Goal: Task Accomplishment & Management: Complete application form

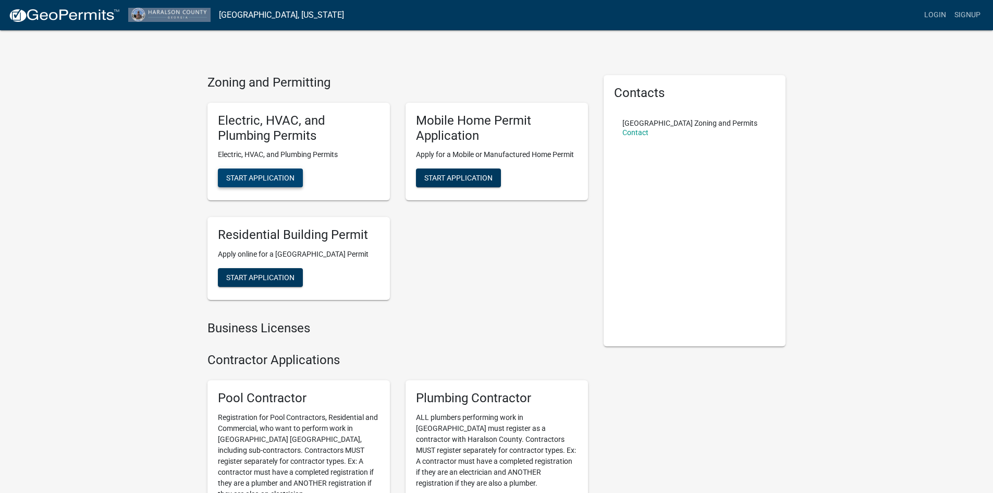
click at [277, 178] on span "Start Application" at bounding box center [260, 178] width 68 height 8
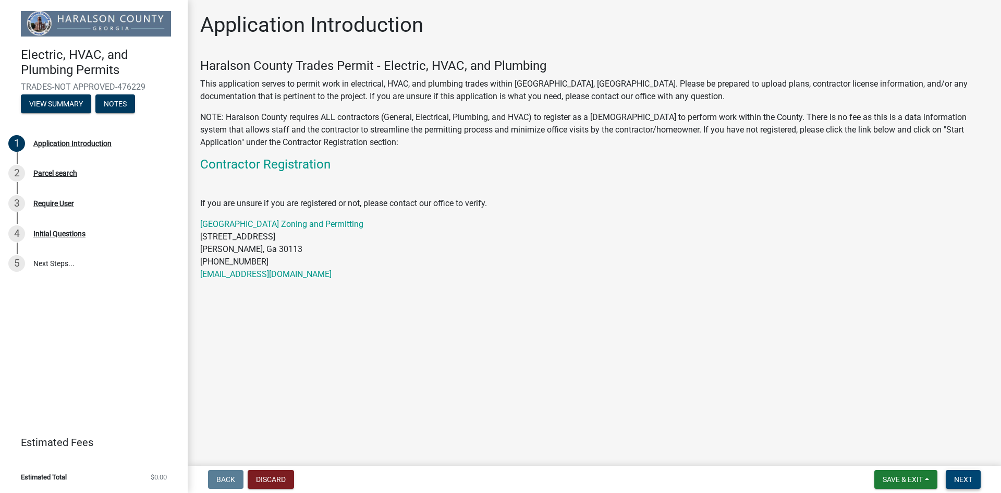
click at [956, 481] on span "Next" at bounding box center [963, 479] width 18 height 8
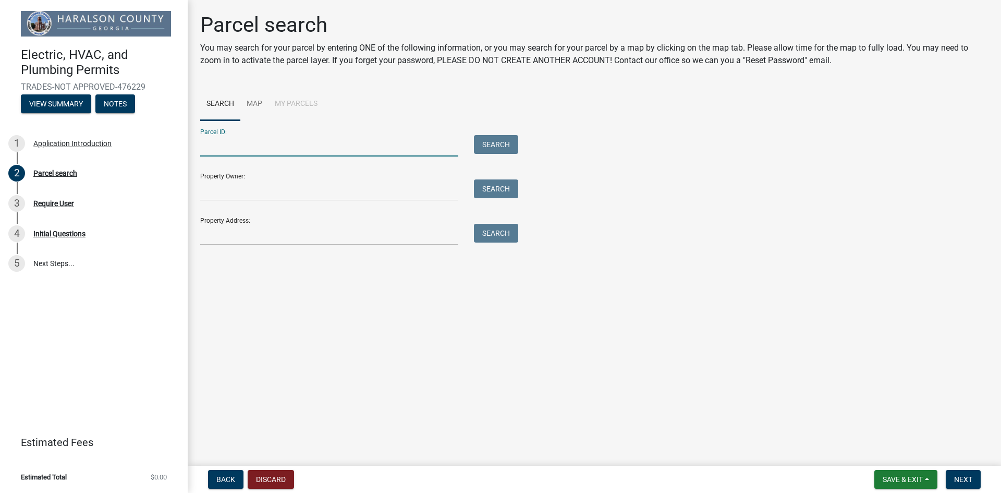
click at [233, 146] on input "Parcel ID:" at bounding box center [329, 145] width 258 height 21
click at [239, 186] on input "Property Owner:" at bounding box center [329, 189] width 258 height 21
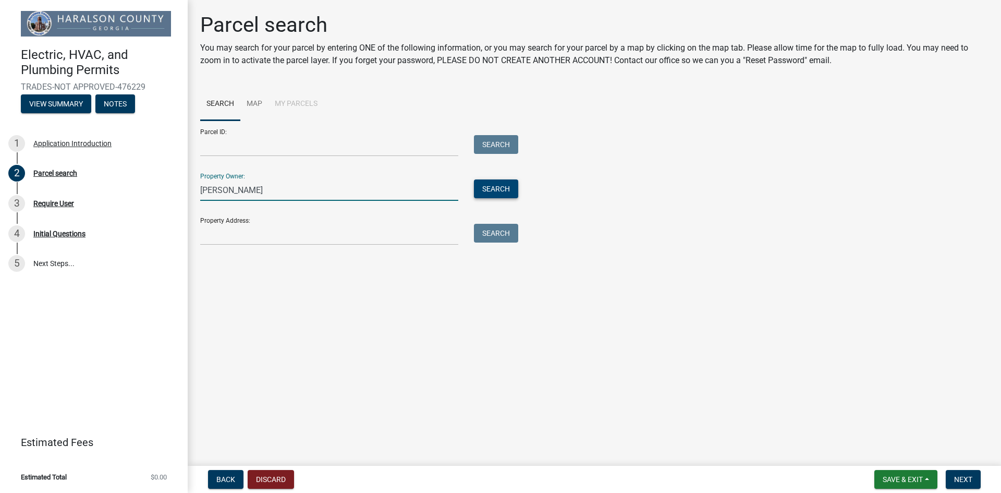
type input "dustin mccormick"
click at [496, 187] on button "Search" at bounding box center [496, 188] width 44 height 19
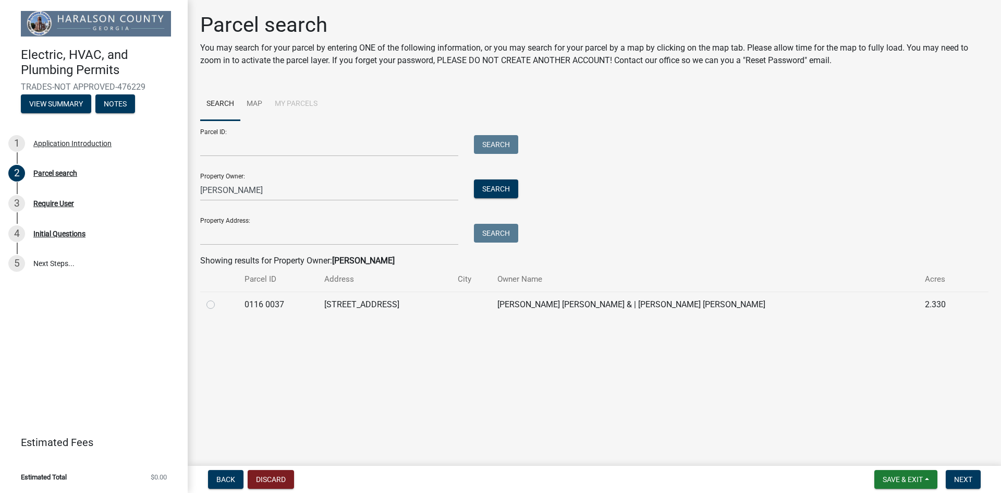
click at [219, 298] on label at bounding box center [219, 298] width 0 height 0
click at [219, 305] on 0037 "radio" at bounding box center [222, 301] width 7 height 7
radio 0037 "true"
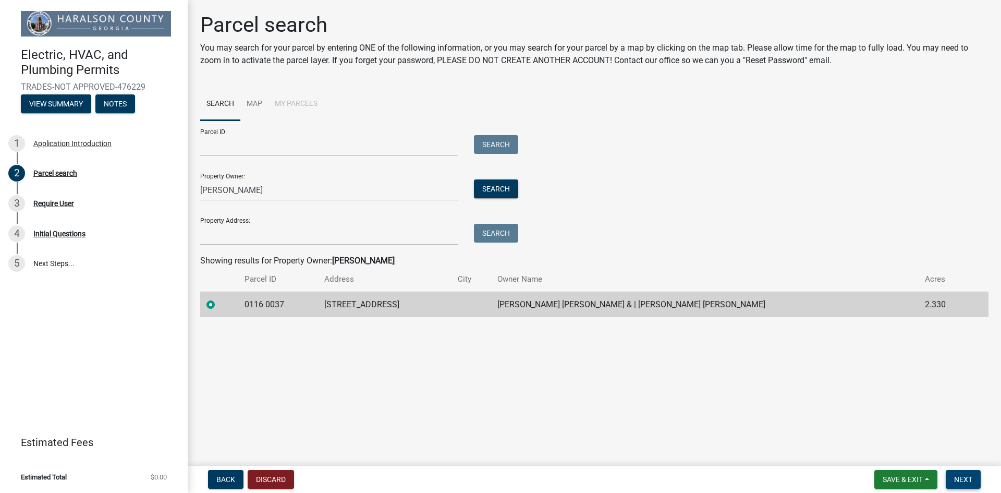
click at [960, 478] on span "Next" at bounding box center [963, 479] width 18 height 8
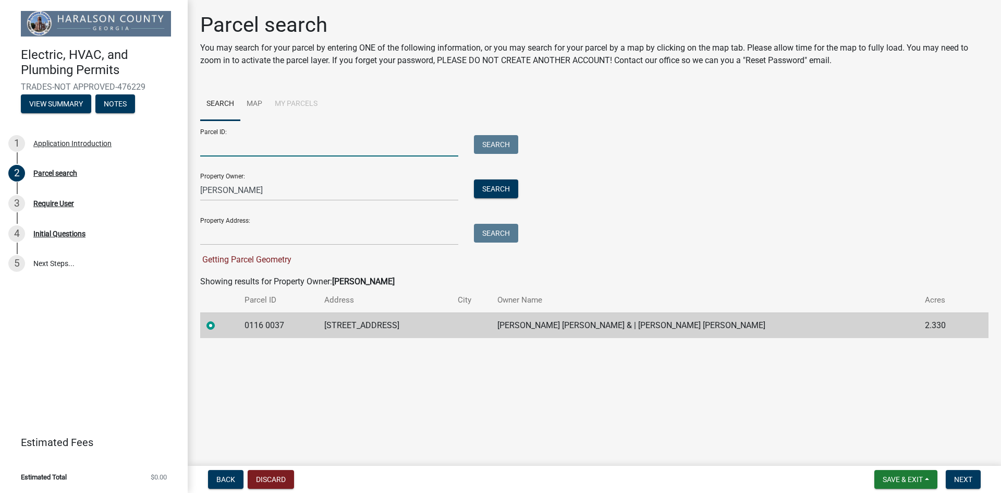
click at [213, 149] on input "Parcel ID:" at bounding box center [329, 145] width 258 height 21
click at [970, 479] on span "Next" at bounding box center [963, 479] width 18 height 8
click at [274, 239] on input "Property Address:" at bounding box center [329, 234] width 258 height 21
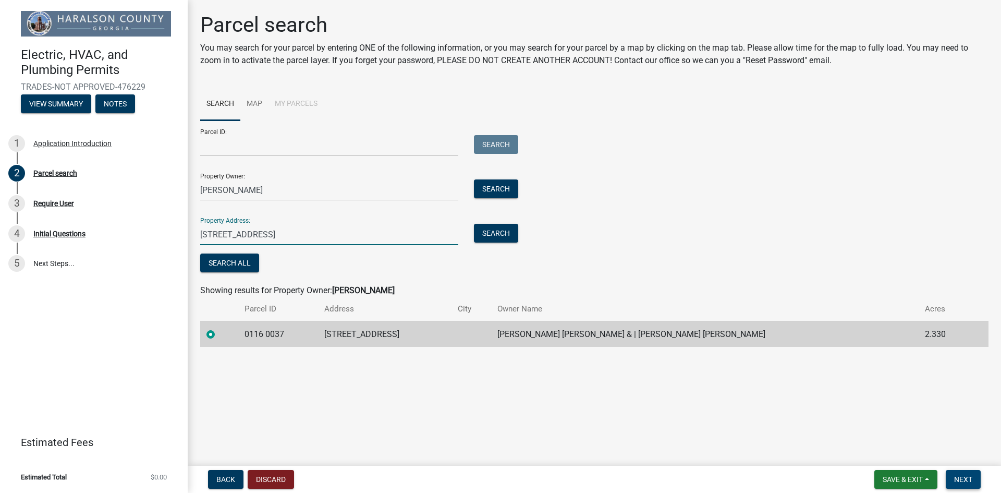
type input "1632 little vine rd"
click at [968, 478] on span "Next" at bounding box center [963, 479] width 18 height 8
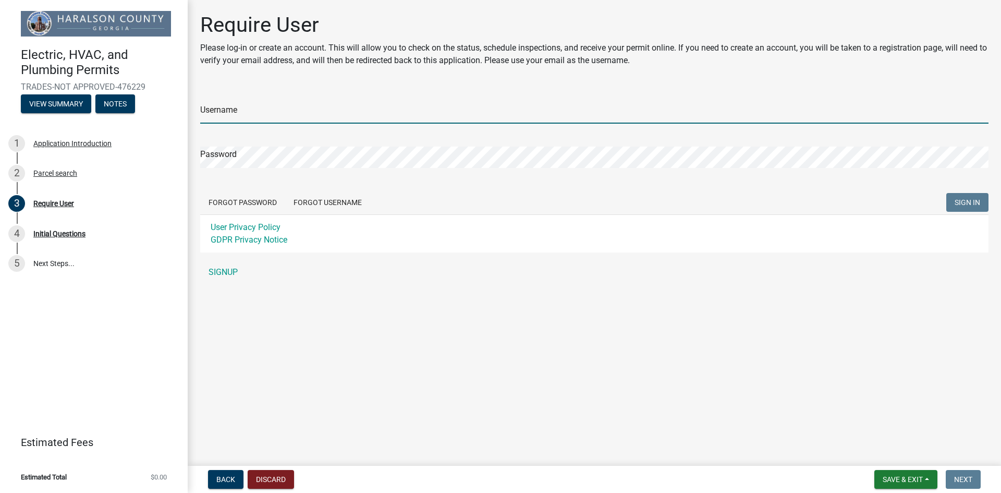
click at [395, 111] on input "Username" at bounding box center [594, 112] width 788 height 21
type input "dustinmccormi"
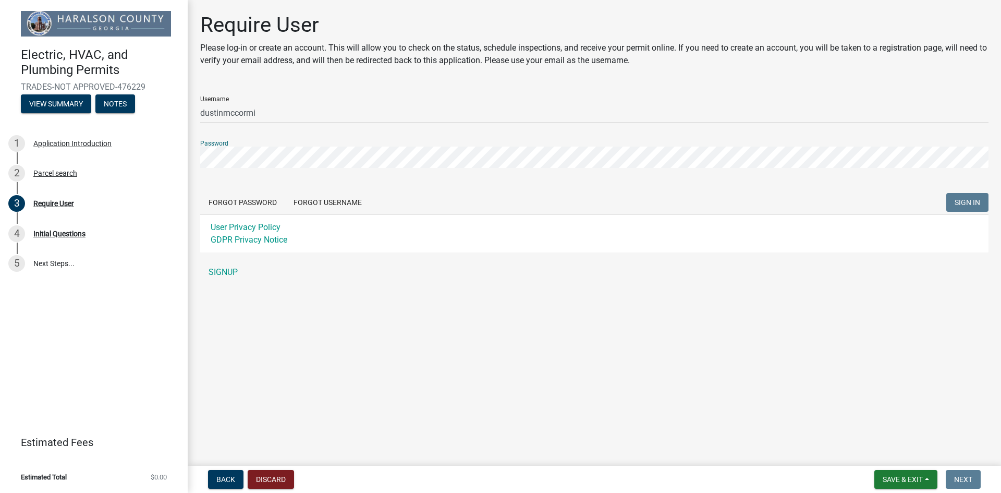
click at [226, 273] on div "Username dustinmccormi Password Forgot Password Forgot Username SIGN IN User Pr…" at bounding box center [594, 185] width 788 height 195
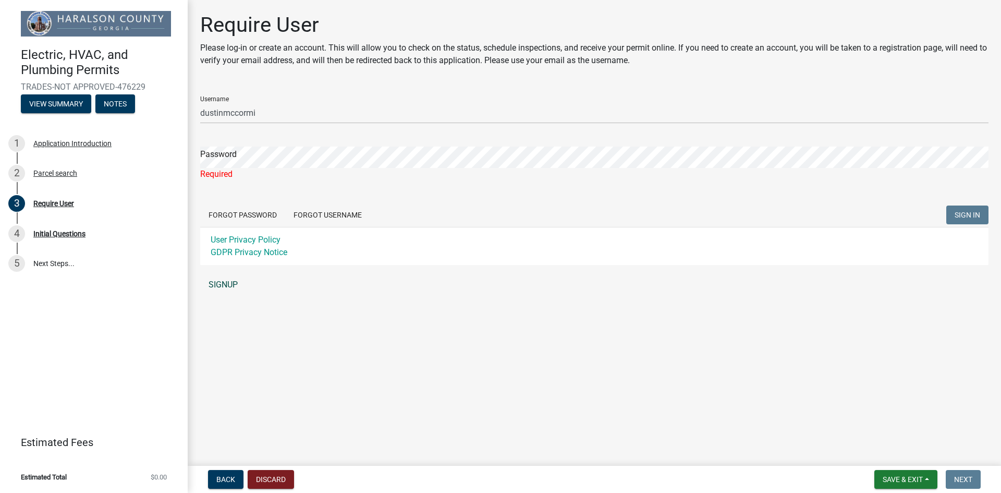
click at [218, 280] on link "SIGNUP" at bounding box center [594, 284] width 788 height 21
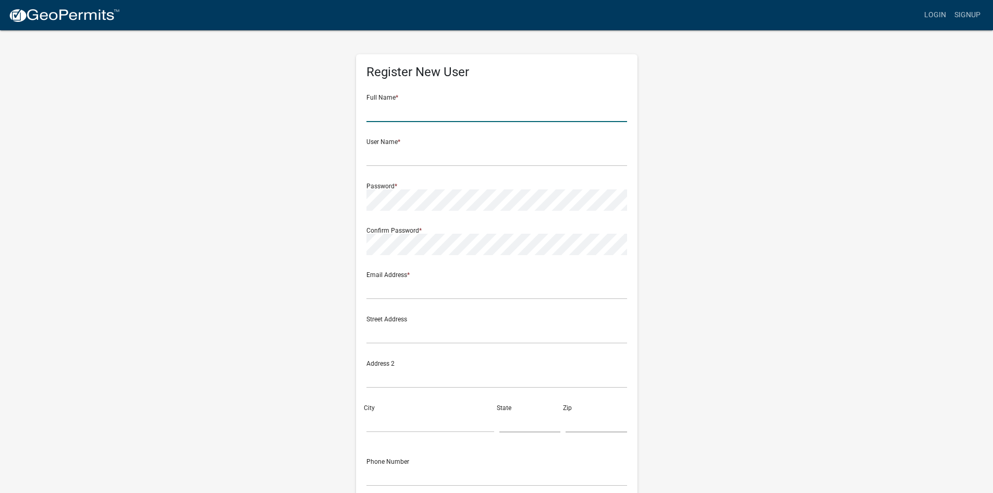
click at [396, 108] on input "text" at bounding box center [496, 111] width 261 height 21
type input "[PERSON_NAME]"
type input "1614 Little Vine Road"
type input "Temple"
type input "GA"
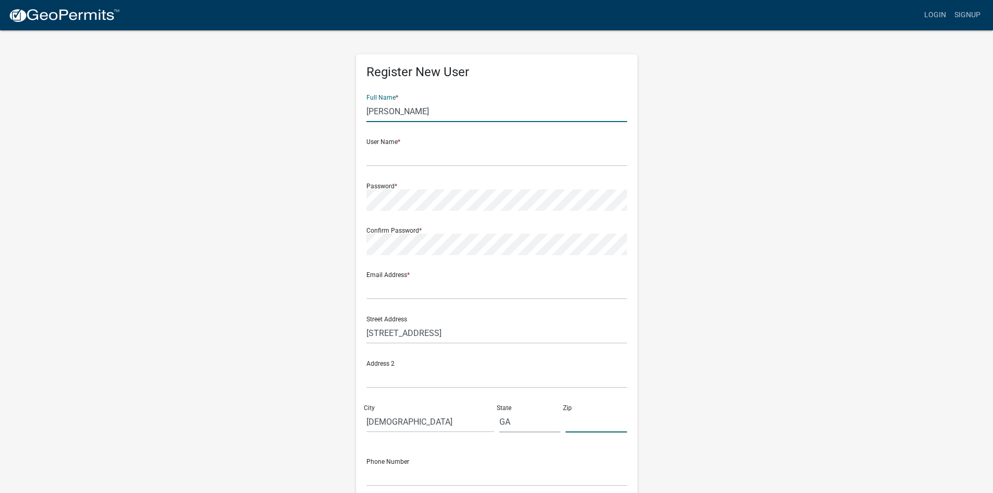
type input "30179"
type input "6785481973"
click at [396, 158] on input "text" at bounding box center [496, 155] width 261 height 21
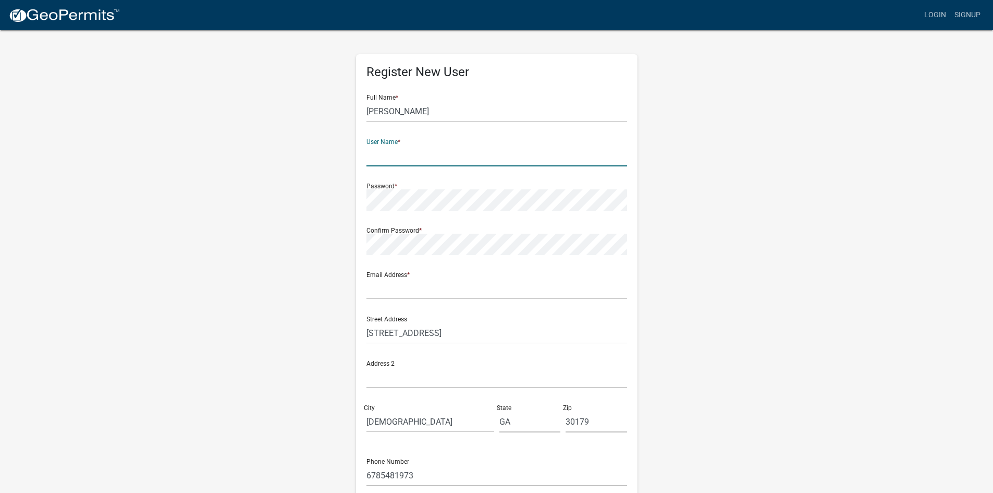
type input "dustinamccormi"
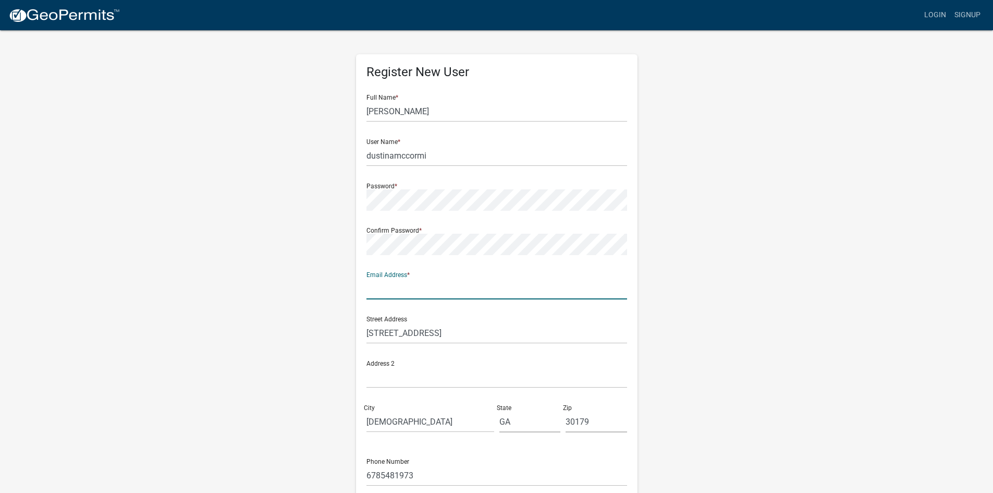
click at [384, 288] on input "text" at bounding box center [496, 288] width 261 height 21
type input "[EMAIL_ADDRESS][DOMAIN_NAME]"
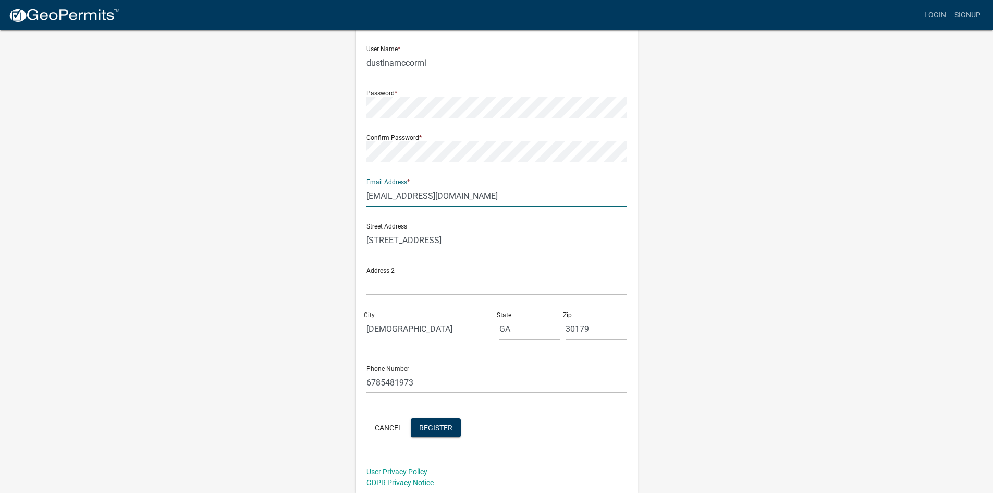
scroll to position [94, 0]
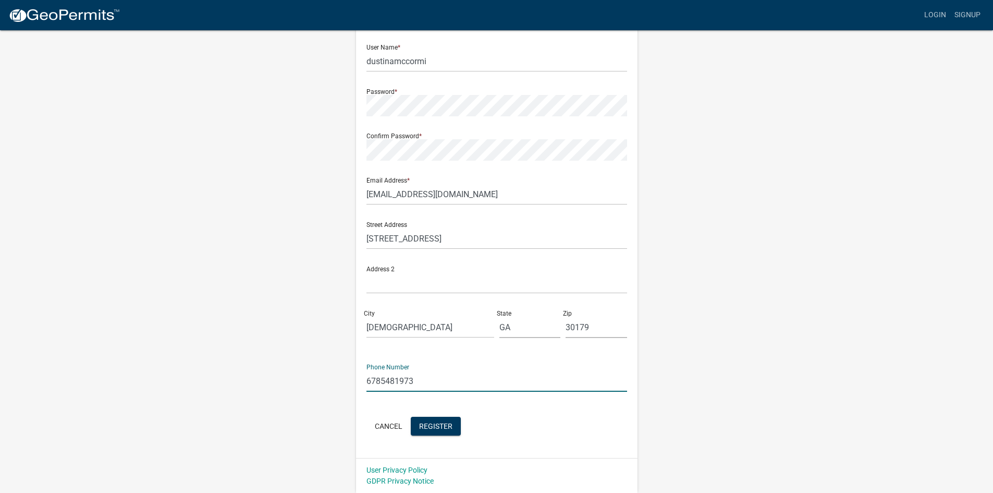
drag, startPoint x: 427, startPoint y: 377, endPoint x: 345, endPoint y: 374, distance: 82.4
click at [345, 374] on div "Register New User Full Name * Dustin McCormick User Name * dustinamccormi Passw…" at bounding box center [497, 214] width 594 height 558
type input "2565256952"
click at [434, 427] on span "Register" at bounding box center [435, 425] width 33 height 8
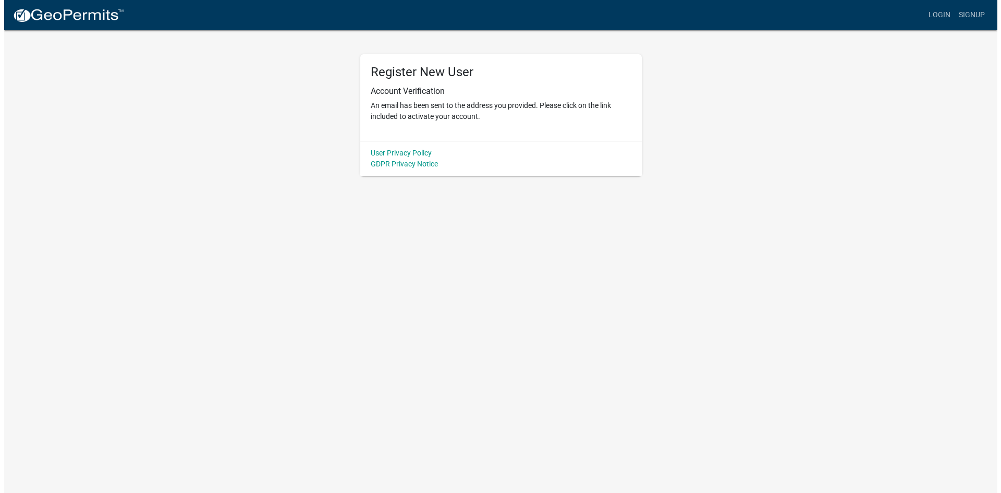
scroll to position [0, 0]
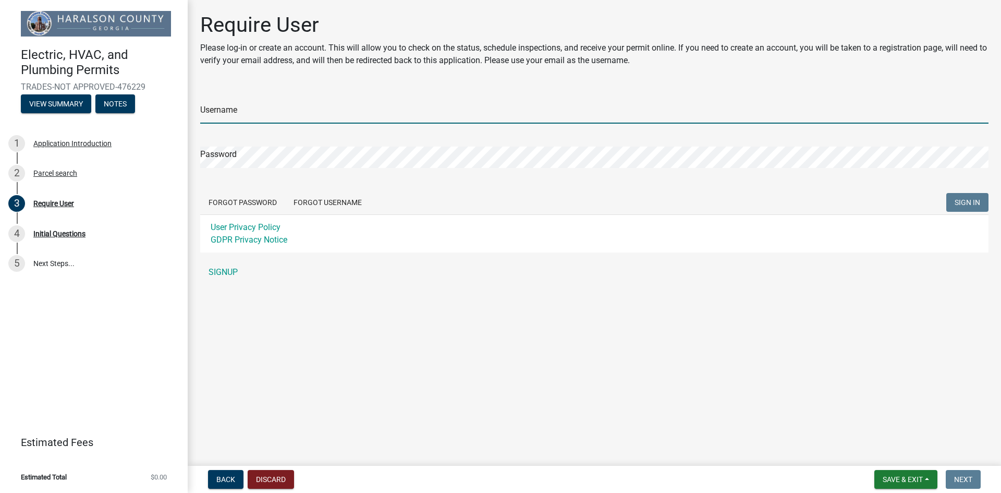
type input "dustinamccormi"
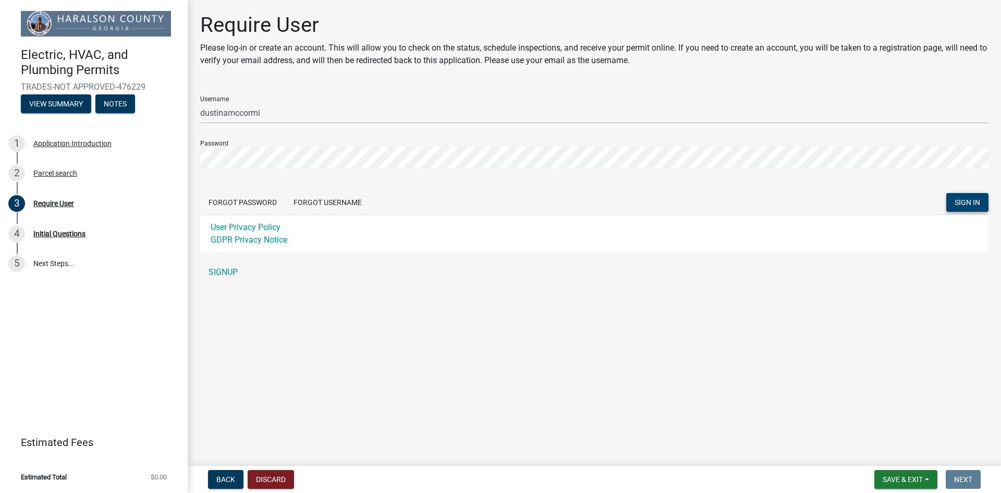
click at [965, 200] on span "SIGN IN" at bounding box center [968, 202] width 26 height 8
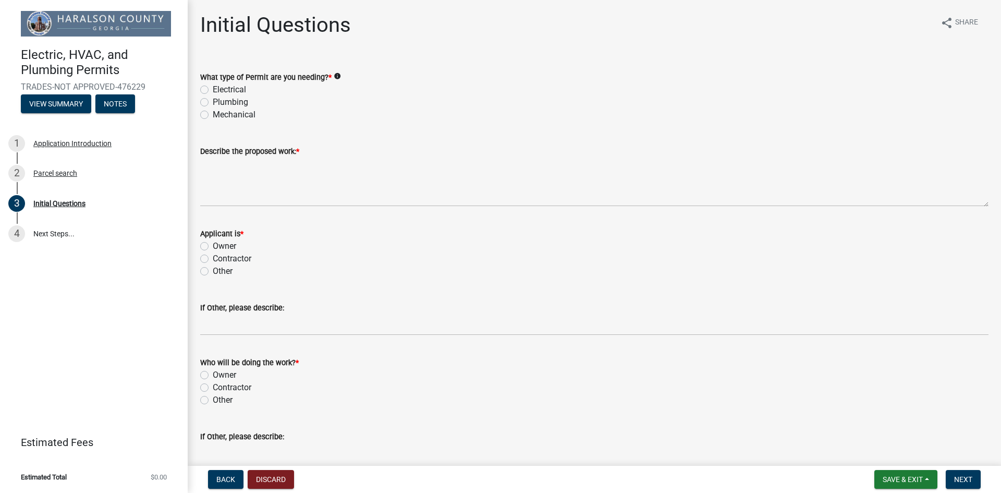
click at [213, 89] on label "Electrical" at bounding box center [229, 89] width 33 height 13
click at [213, 89] on input "Electrical" at bounding box center [216, 86] width 7 height 7
radio input "true"
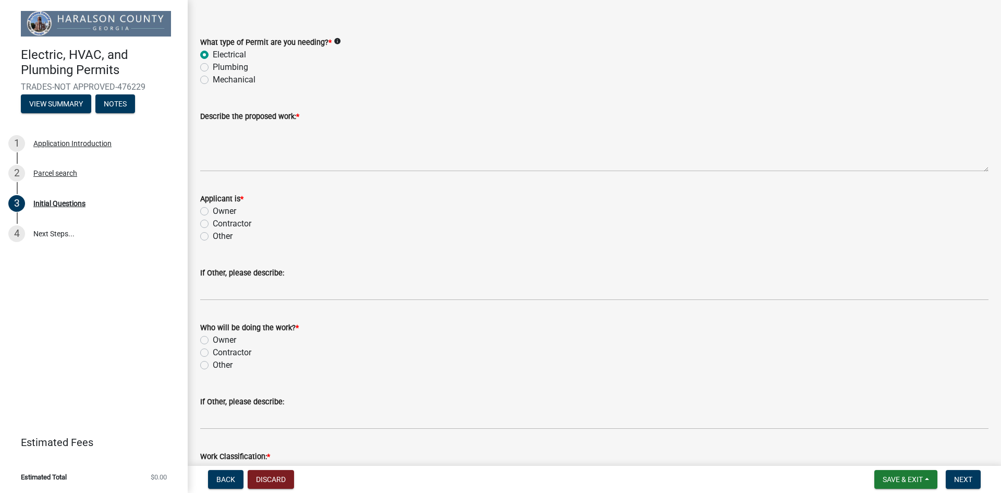
scroll to position [52, 0]
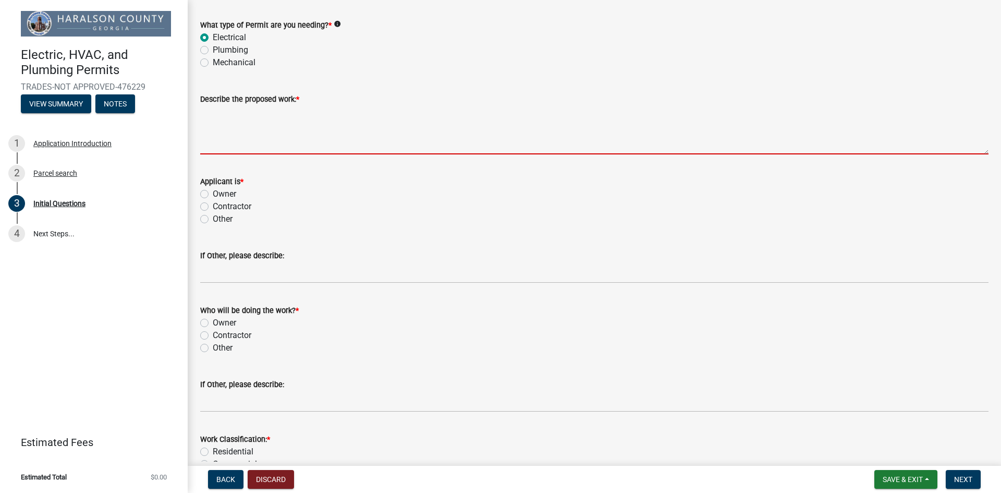
click at [245, 126] on textarea "Describe the proposed work: *" at bounding box center [594, 129] width 788 height 49
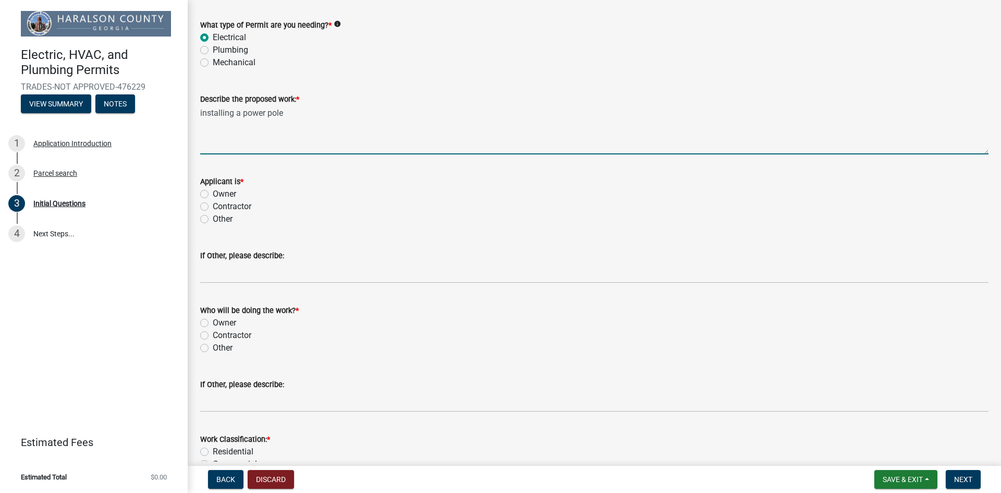
type textarea "installing a power pole"
click at [213, 195] on label "Owner" at bounding box center [224, 194] width 23 height 13
click at [213, 194] on input "Owner" at bounding box center [216, 191] width 7 height 7
radio input "true"
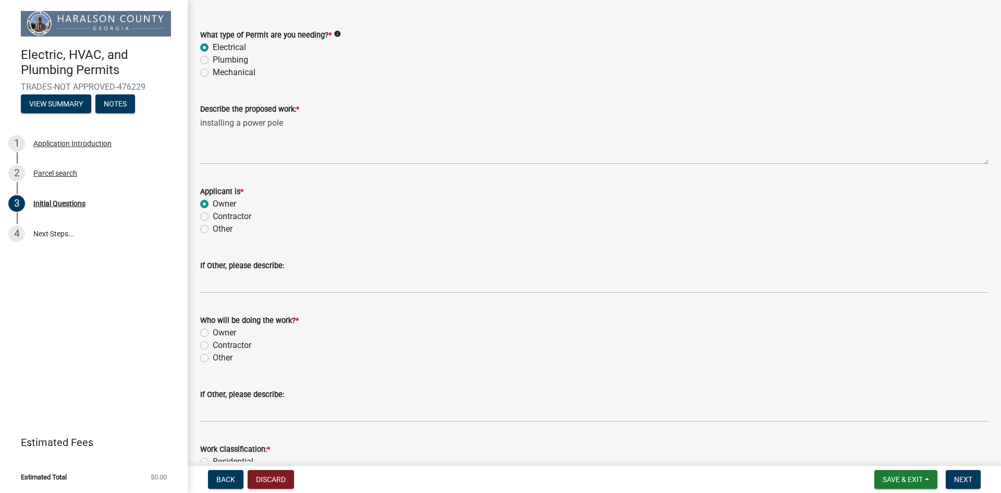
scroll to position [104, 0]
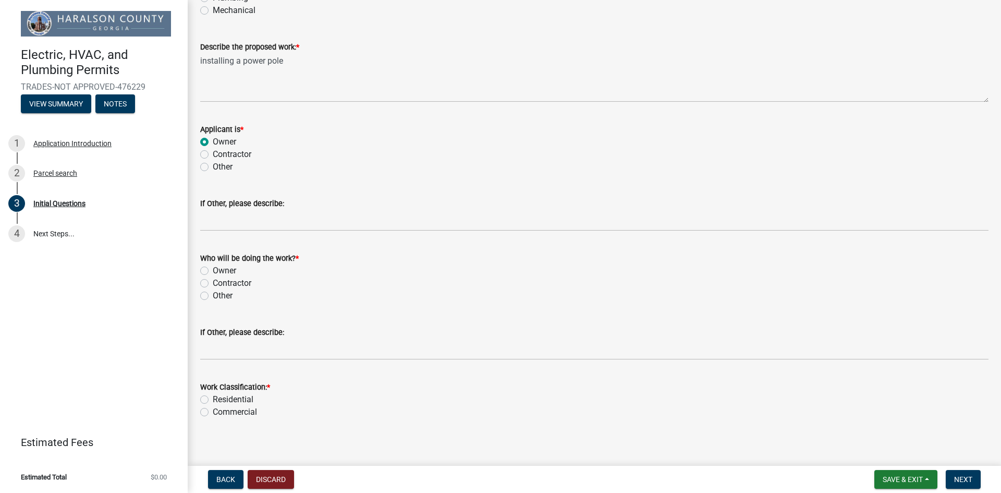
click at [213, 271] on label "Owner" at bounding box center [224, 270] width 23 height 13
click at [213, 271] on input "Owner" at bounding box center [216, 267] width 7 height 7
radio input "true"
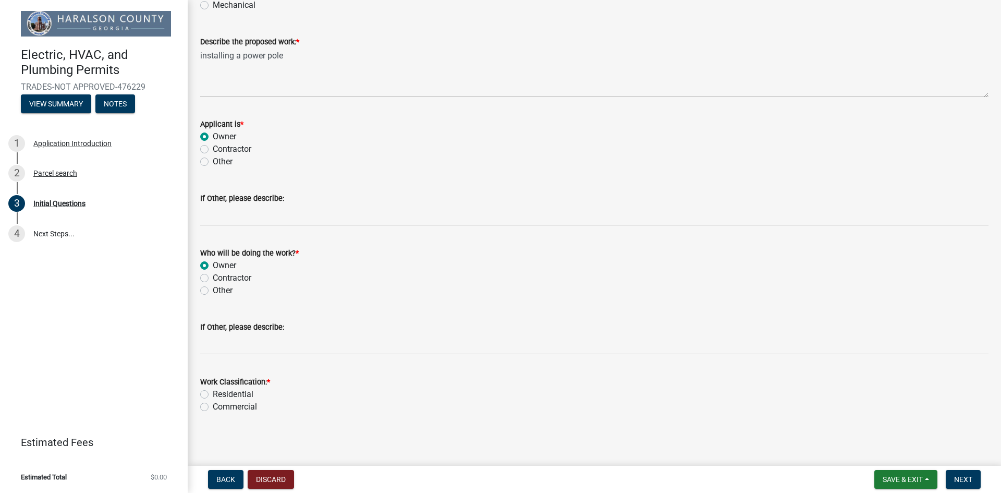
scroll to position [111, 0]
click at [213, 392] on label "Residential" at bounding box center [233, 392] width 41 height 13
click at [213, 392] on input "Residential" at bounding box center [216, 389] width 7 height 7
radio input "true"
click at [959, 477] on span "Next" at bounding box center [963, 479] width 18 height 8
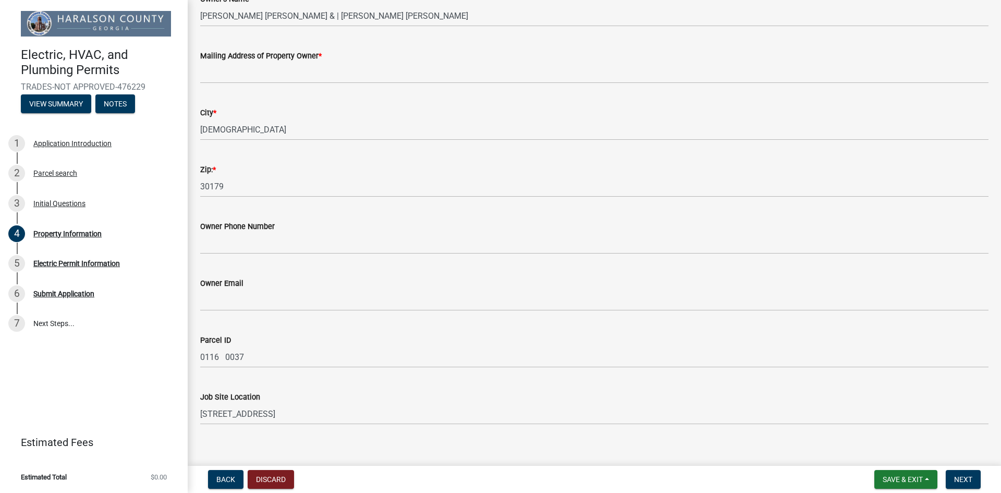
scroll to position [104, 0]
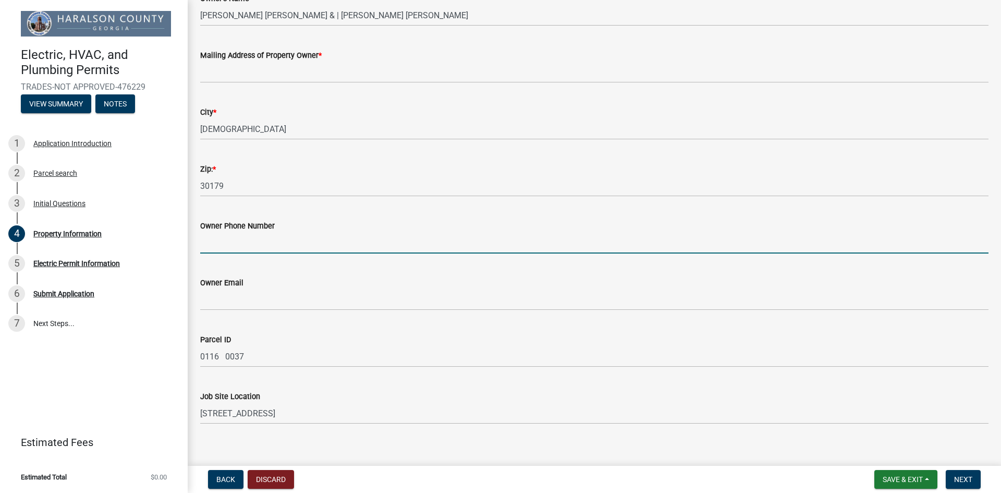
click at [232, 244] on input "Owner Phone Number" at bounding box center [594, 242] width 788 height 21
type input "2565256952"
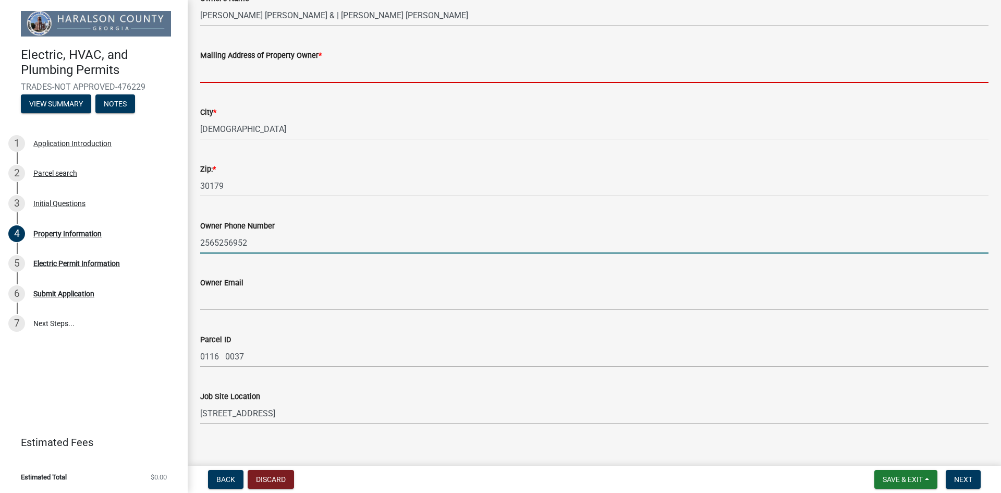
type input "676 cr 43 [PERSON_NAME]"
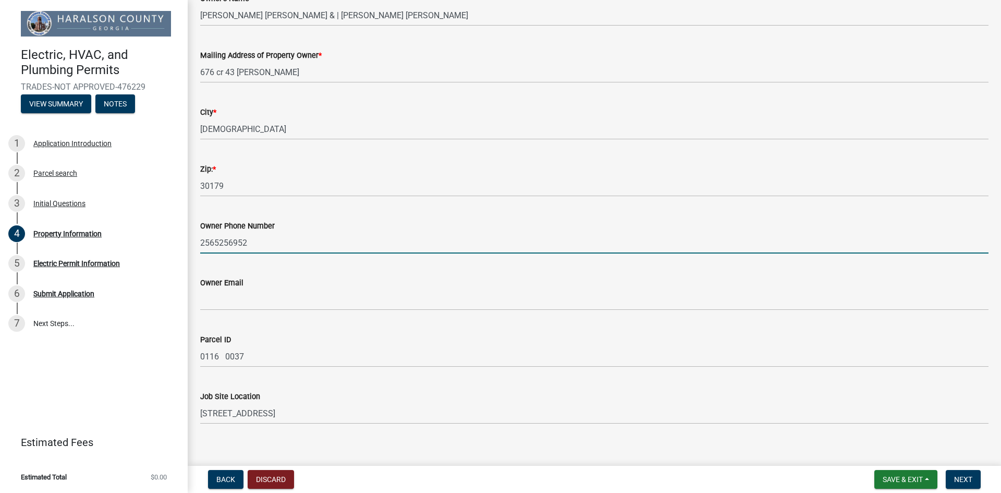
type input "[EMAIL_ADDRESS][DOMAIN_NAME]"
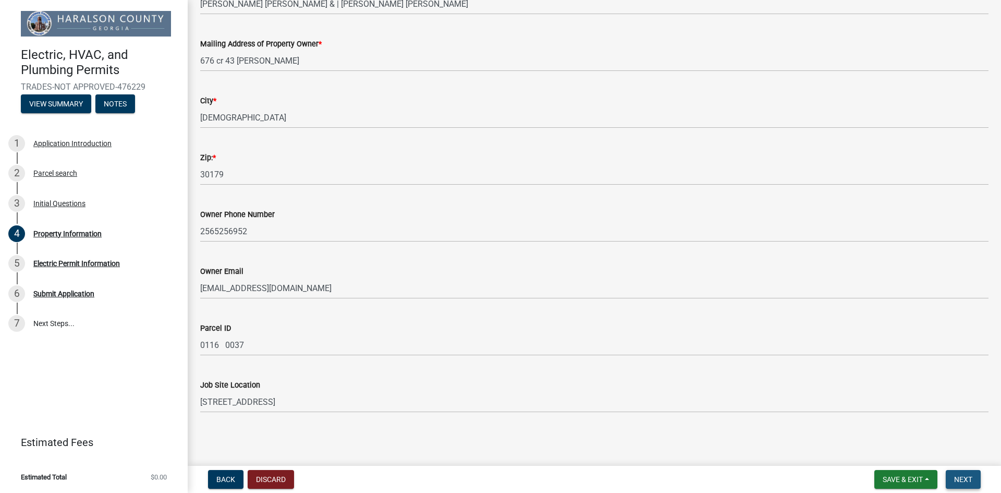
click at [970, 481] on span "Next" at bounding box center [963, 479] width 18 height 8
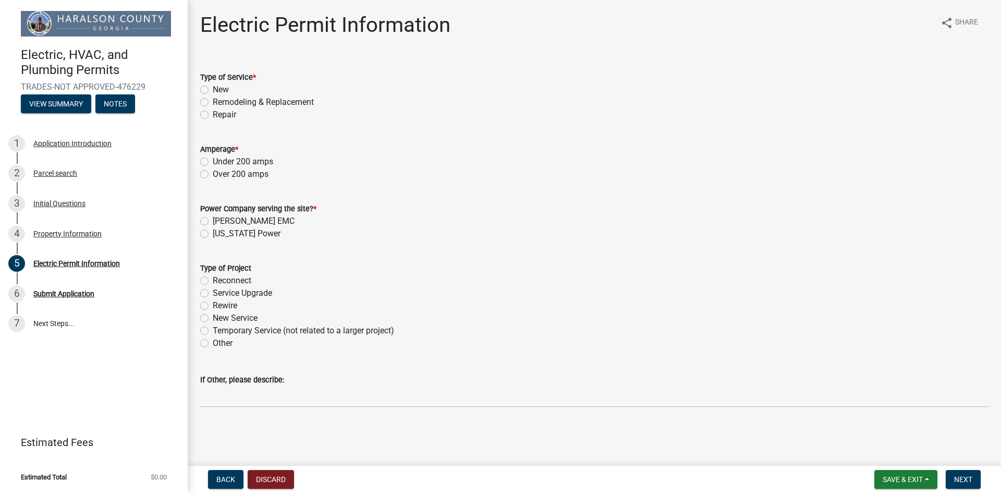
click at [213, 88] on label "New" at bounding box center [221, 89] width 16 height 13
click at [213, 88] on input "New" at bounding box center [216, 86] width 7 height 7
radio input "true"
click at [213, 162] on label "Under 200 amps" at bounding box center [243, 161] width 60 height 13
click at [213, 162] on input "Under 200 amps" at bounding box center [216, 158] width 7 height 7
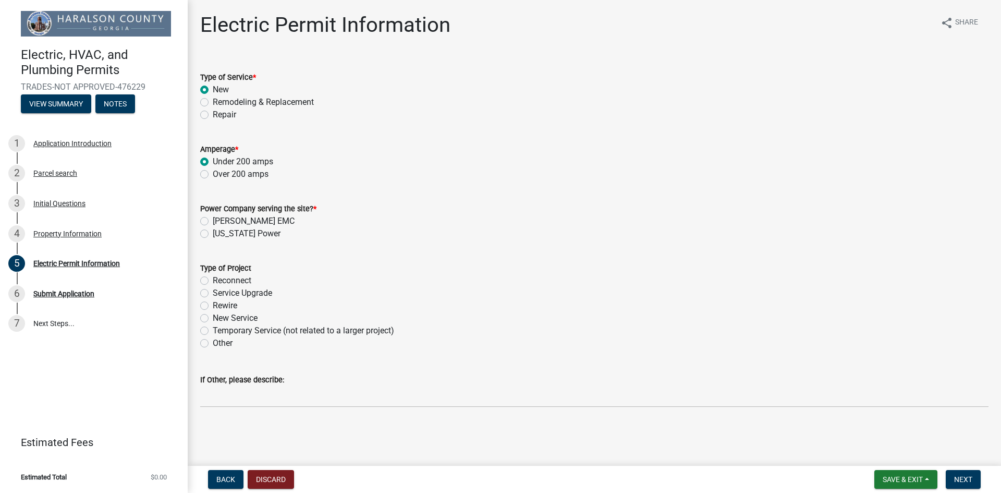
radio input "true"
click at [213, 221] on label "[PERSON_NAME] EMC" at bounding box center [254, 221] width 82 height 13
click at [213, 221] on input "[PERSON_NAME] EMC" at bounding box center [216, 218] width 7 height 7
radio input "true"
click at [213, 316] on label "New Service" at bounding box center [235, 318] width 45 height 13
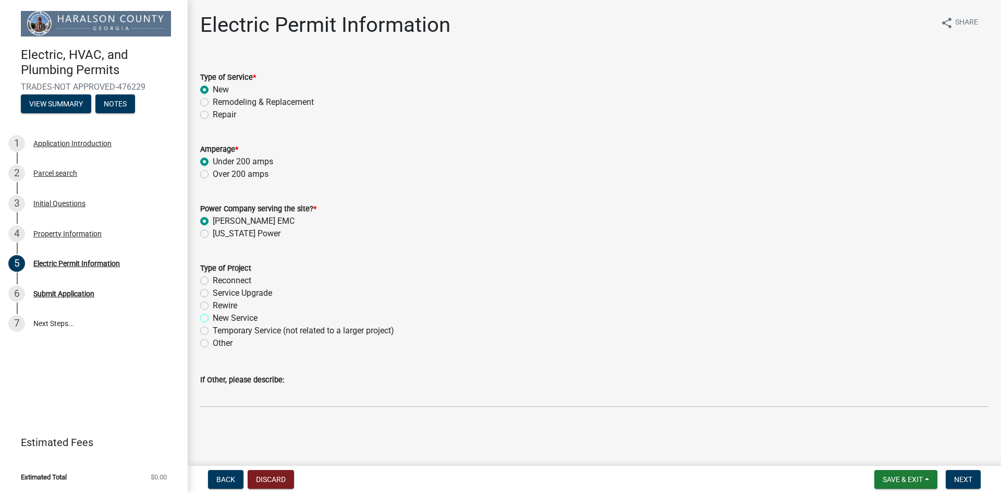
click at [213, 316] on input "New Service" at bounding box center [216, 315] width 7 height 7
radio input "true"
click at [955, 478] on span "Next" at bounding box center [963, 479] width 18 height 8
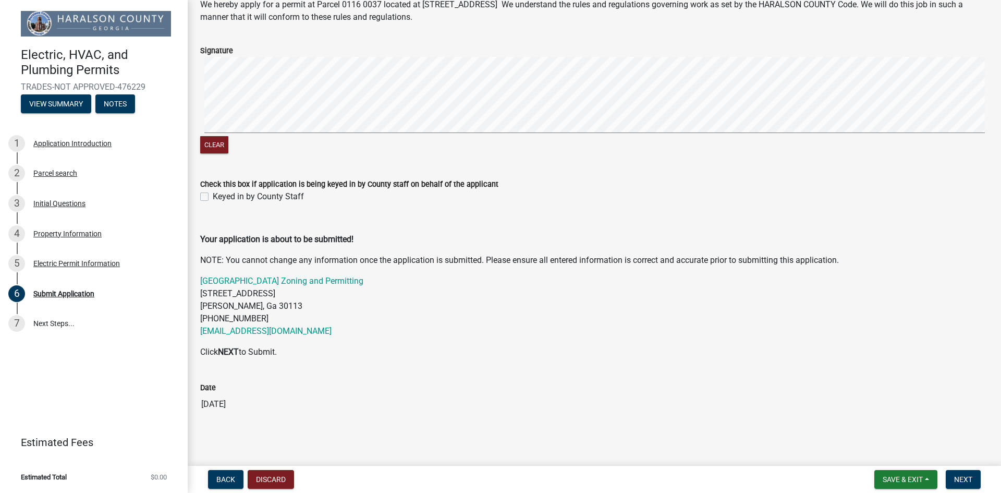
scroll to position [62, 0]
click at [968, 475] on span "Next" at bounding box center [963, 479] width 18 height 8
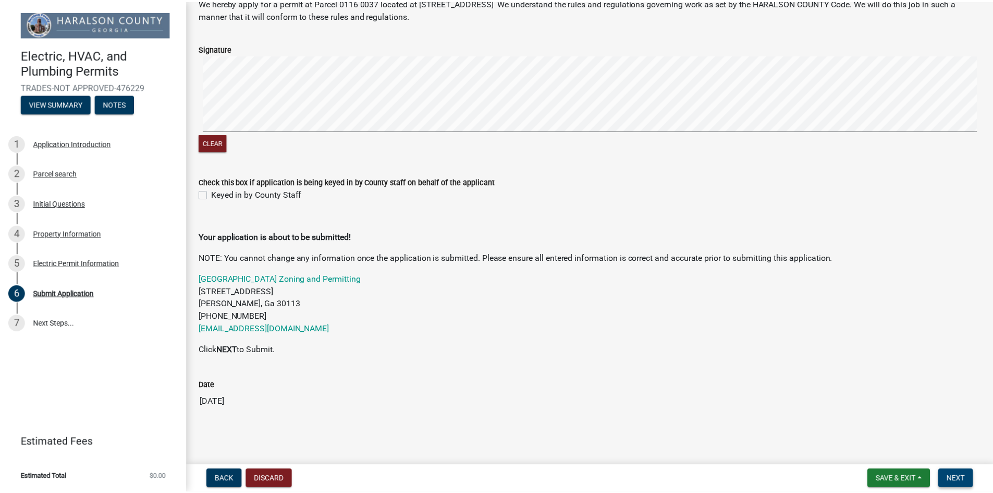
scroll to position [0, 0]
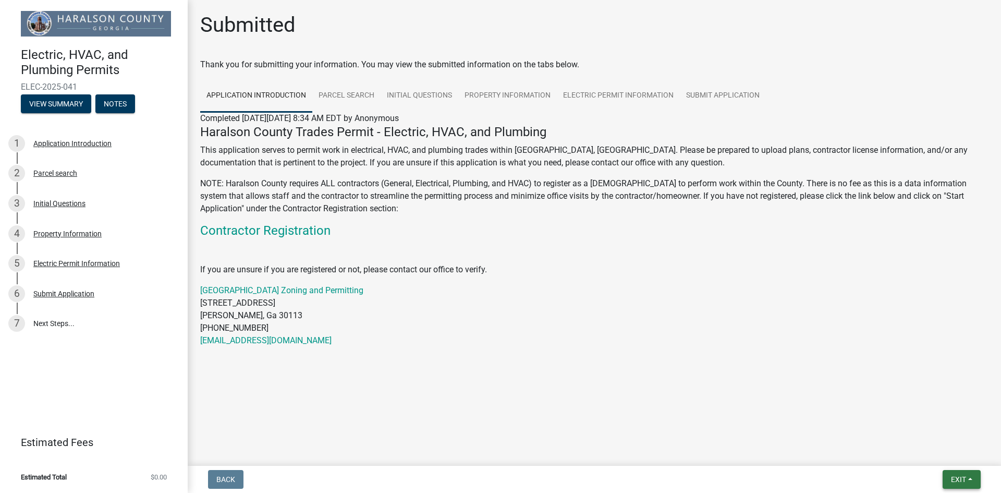
click at [957, 480] on span "Exit" at bounding box center [958, 479] width 15 height 8
click at [930, 427] on button "Save" at bounding box center [938, 426] width 83 height 25
click at [953, 479] on span "Exit" at bounding box center [958, 479] width 15 height 8
click at [938, 453] on button "Save & Exit" at bounding box center [938, 451] width 83 height 25
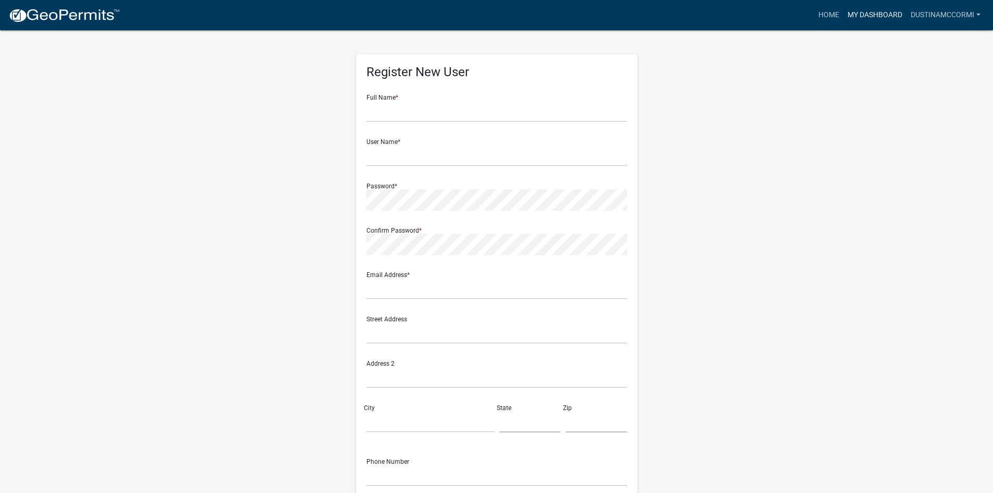
click at [862, 17] on link "My Dashboard" at bounding box center [874, 15] width 63 height 20
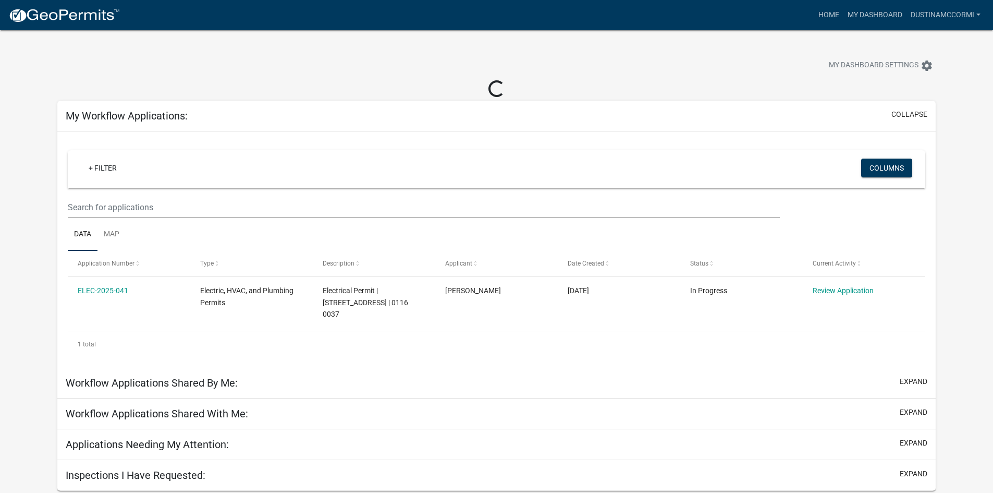
scroll to position [30, 0]
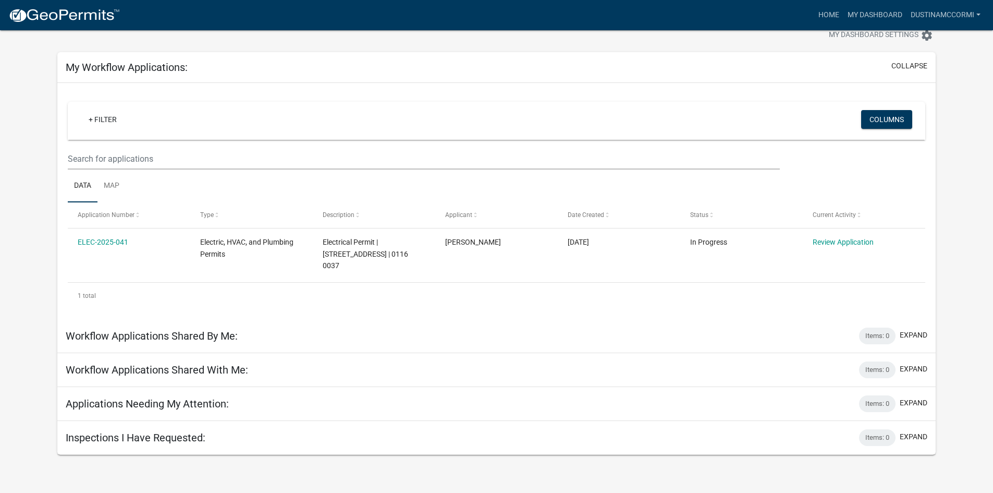
click at [248, 38] on div at bounding box center [310, 36] width 521 height 23
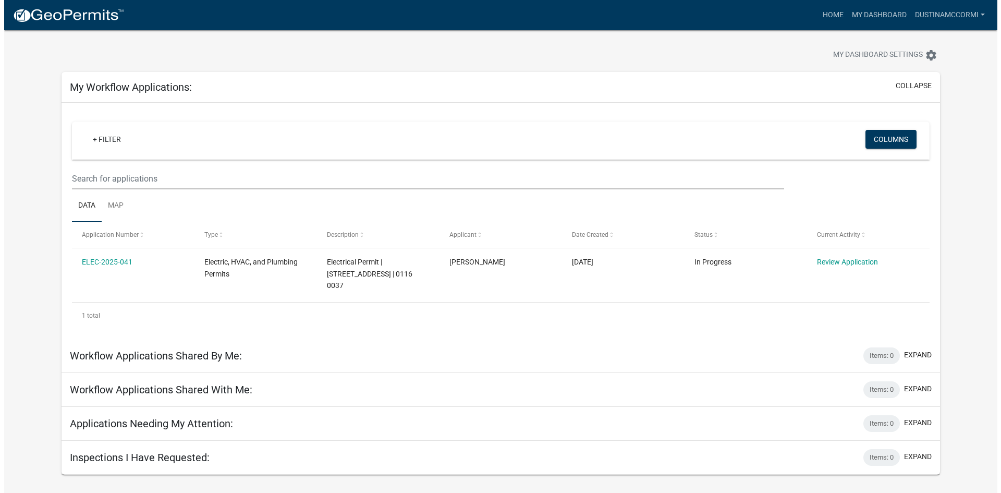
scroll to position [0, 0]
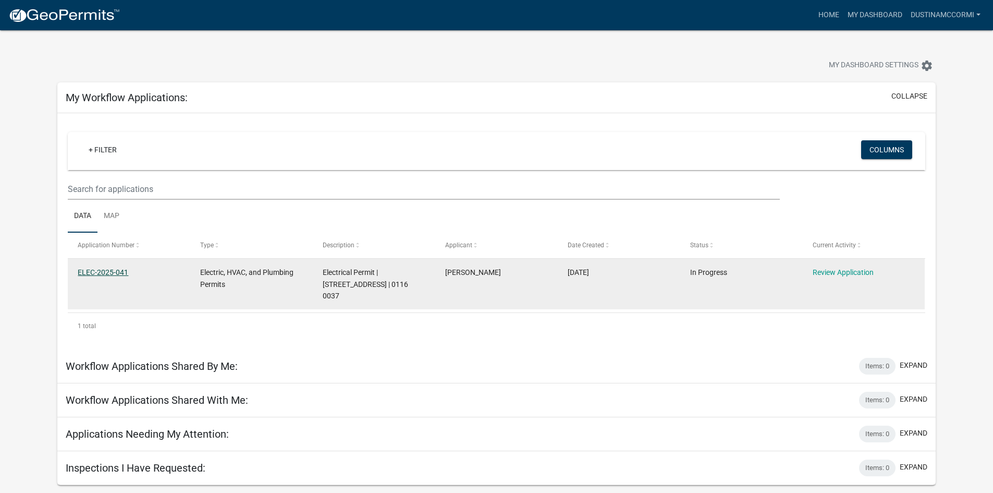
click at [113, 274] on link "ELEC-2025-041" at bounding box center [103, 272] width 51 height 8
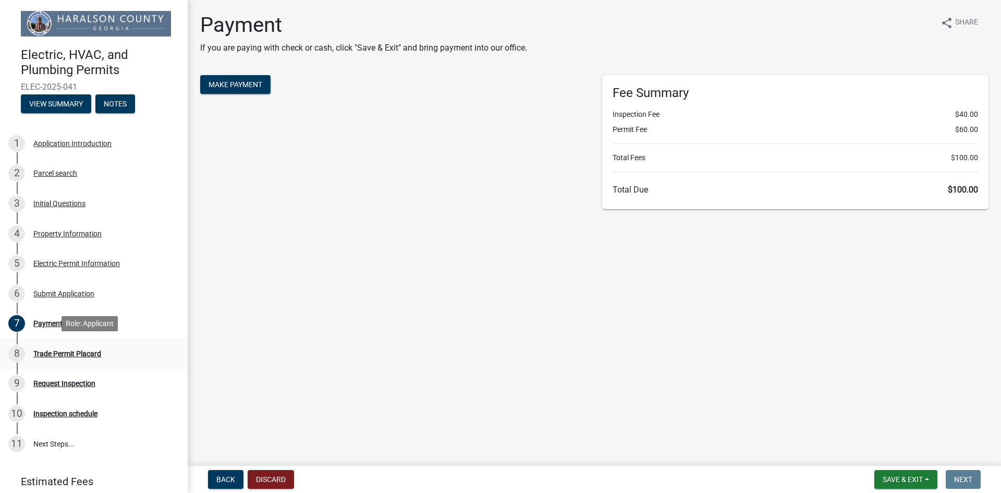
click at [70, 351] on div "Trade Permit Placard" at bounding box center [67, 353] width 68 height 7
click at [70, 355] on div "Trade Permit Placard" at bounding box center [67, 353] width 68 height 7
click at [55, 291] on div "Submit Application" at bounding box center [63, 293] width 61 height 7
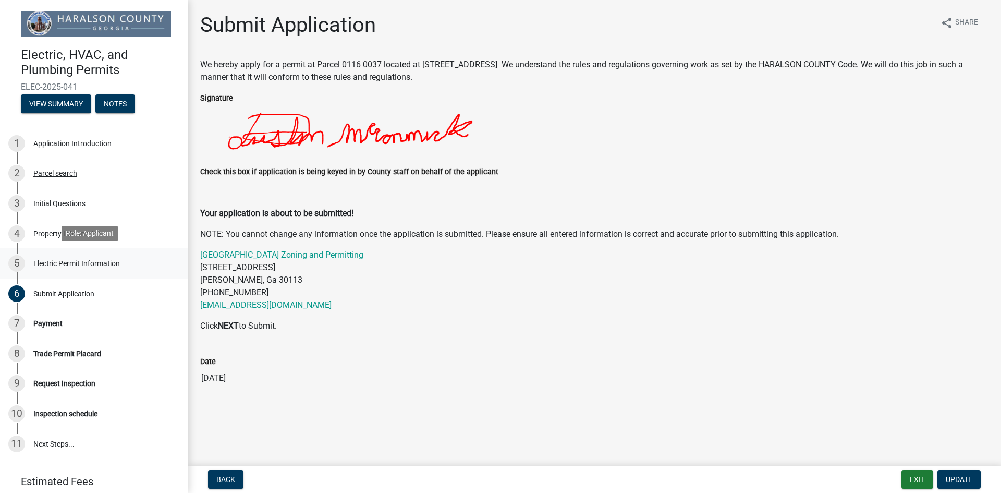
click at [56, 266] on div "Electric Permit Information" at bounding box center [76, 263] width 87 height 7
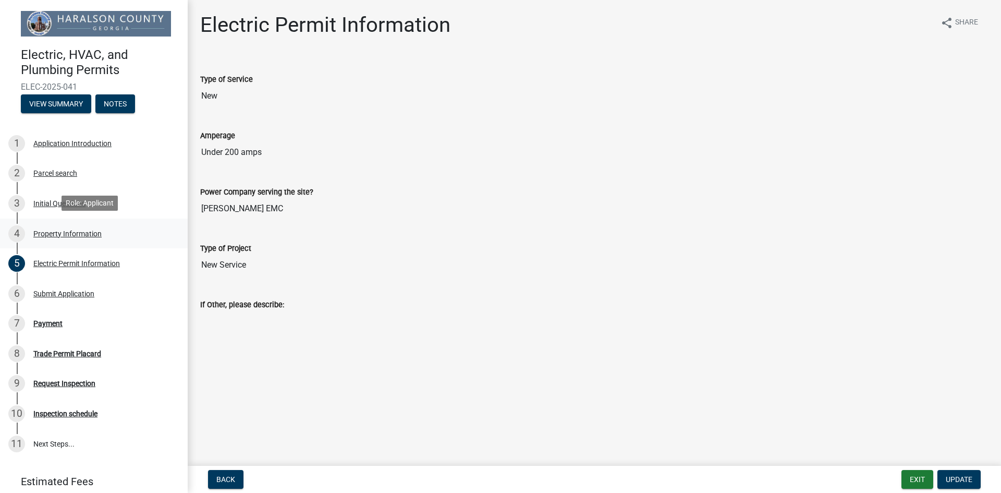
click at [58, 235] on div "Property Information" at bounding box center [67, 233] width 68 height 7
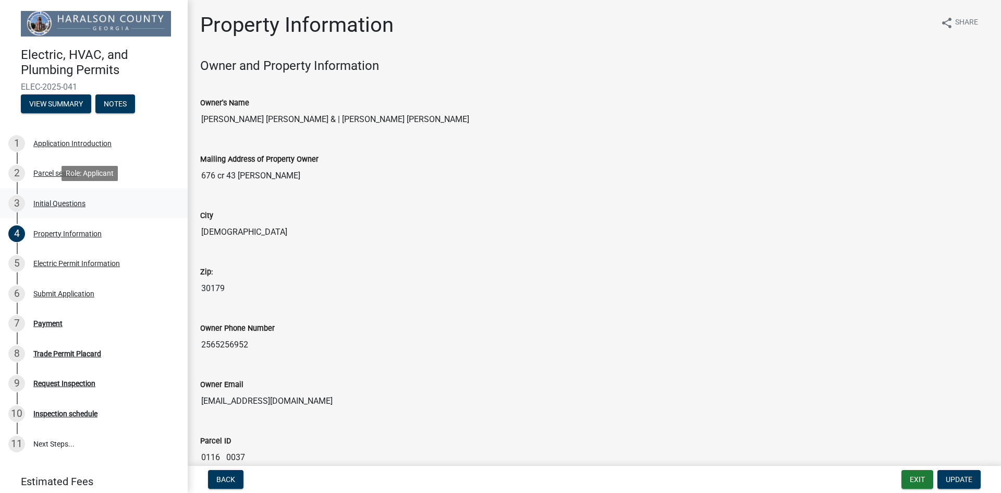
click at [56, 201] on div "Initial Questions" at bounding box center [59, 203] width 52 height 7
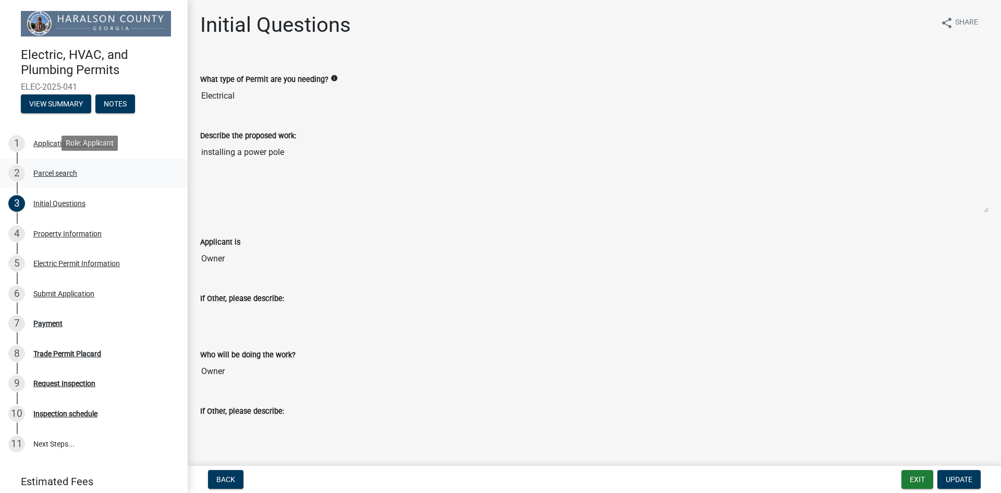
click at [56, 172] on div "Parcel search" at bounding box center [55, 172] width 44 height 7
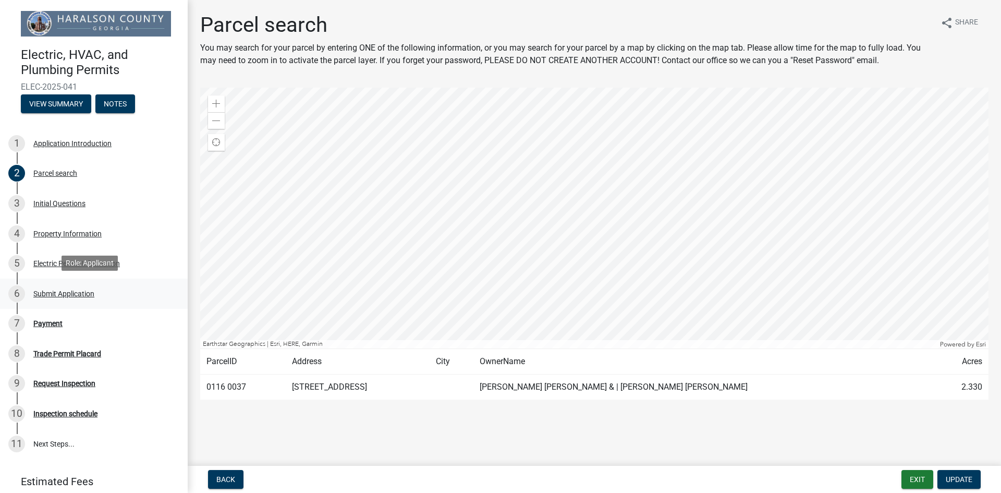
click at [80, 290] on div "Submit Application" at bounding box center [63, 293] width 61 height 7
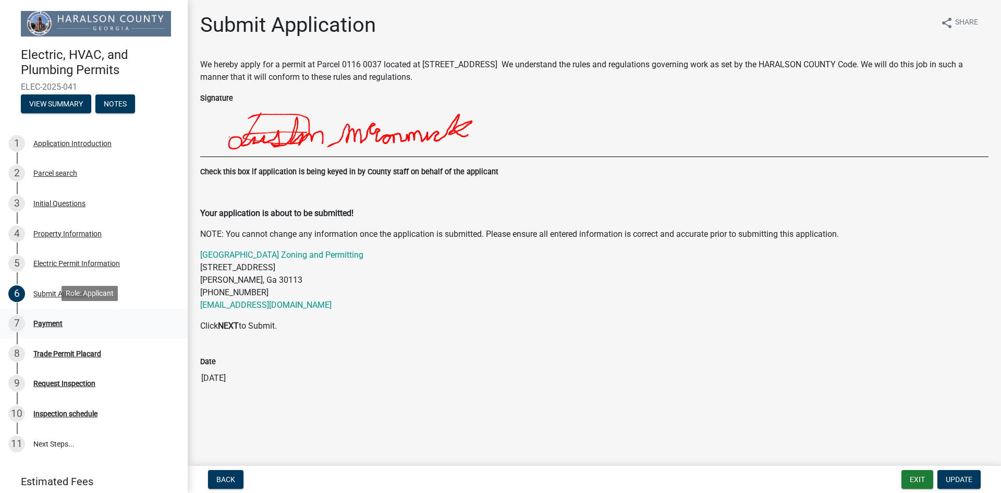
click at [56, 320] on div "Payment" at bounding box center [47, 323] width 29 height 7
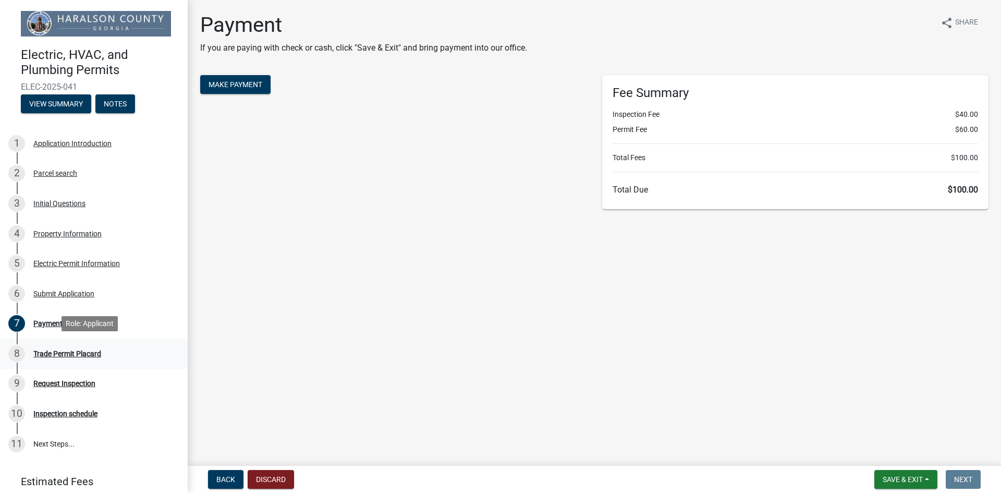
click at [75, 350] on div "Trade Permit Placard" at bounding box center [67, 353] width 68 height 7
click at [261, 85] on span "Make Payment" at bounding box center [236, 84] width 54 height 8
